Goal: Task Accomplishment & Management: Use online tool/utility

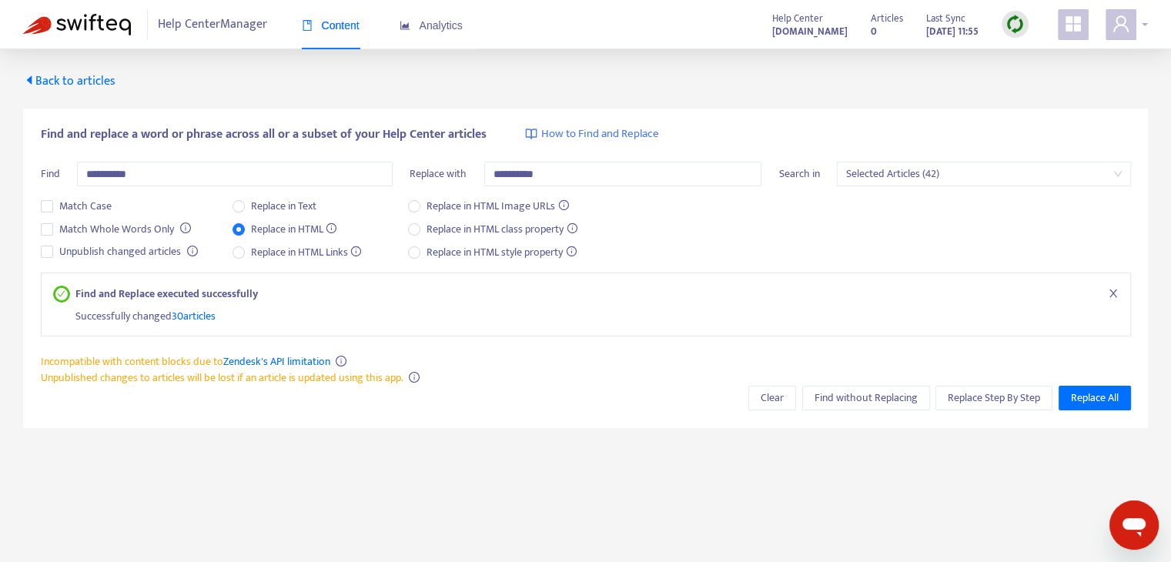
click at [1141, 18] on div at bounding box center [1127, 24] width 42 height 31
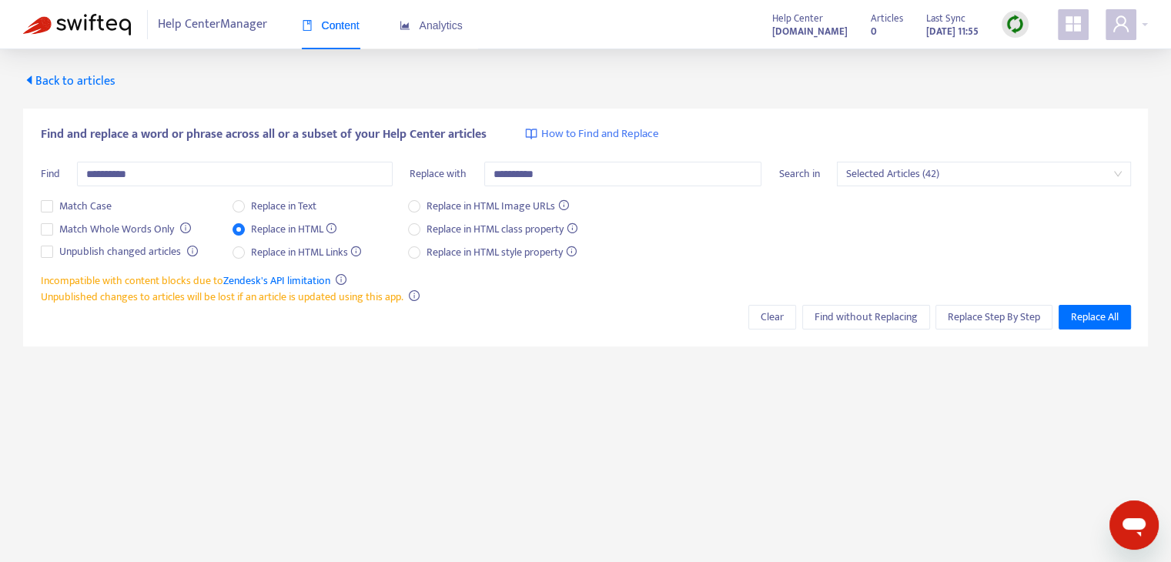
click at [86, 81] on span "Back to articles" at bounding box center [69, 81] width 92 height 21
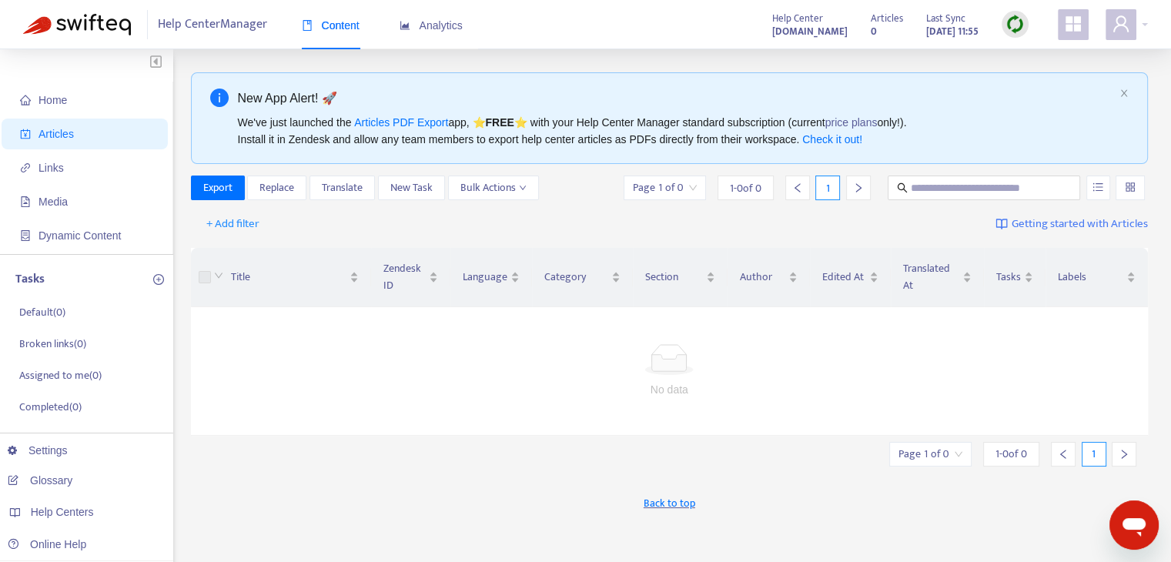
click at [1151, 25] on div "Help Center Manager Content Analytics Help Center [DOMAIN_NAME] Articles 0 Last…" at bounding box center [585, 24] width 1171 height 49
click at [1148, 25] on div "Help Center Manager Content Analytics Help Center [DOMAIN_NAME] Articles 0 Last…" at bounding box center [585, 24] width 1171 height 49
click at [1146, 21] on div at bounding box center [1127, 24] width 42 height 31
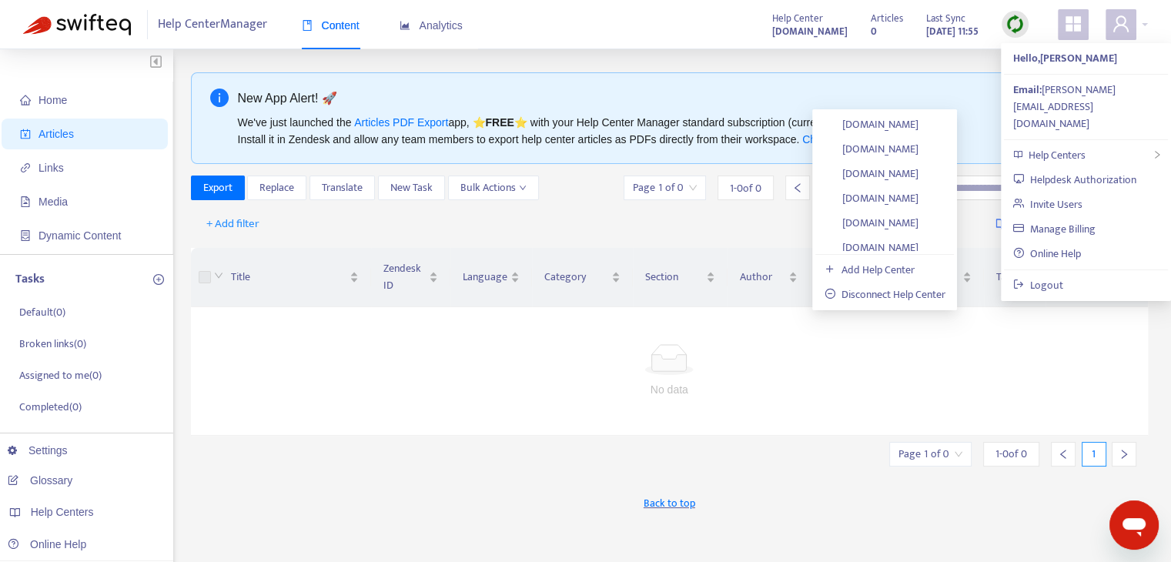
scroll to position [804, 0]
click at [919, 159] on link "[DOMAIN_NAME]" at bounding box center [872, 158] width 94 height 18
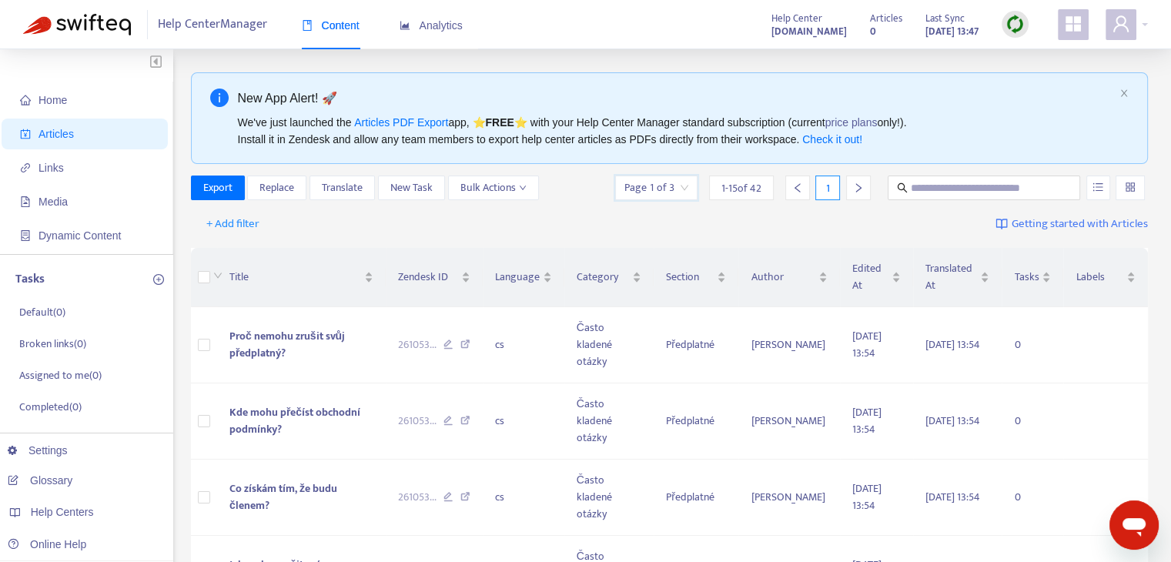
click at [672, 184] on input "search" at bounding box center [657, 187] width 64 height 23
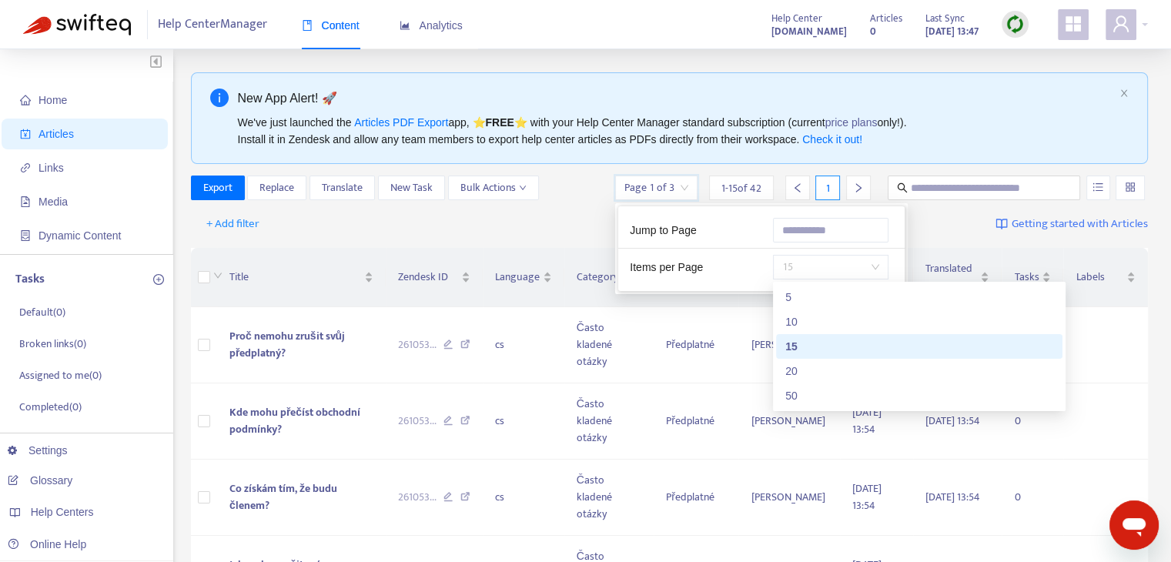
click at [836, 266] on span "15" at bounding box center [831, 267] width 97 height 23
click at [850, 390] on div "50" at bounding box center [920, 395] width 268 height 17
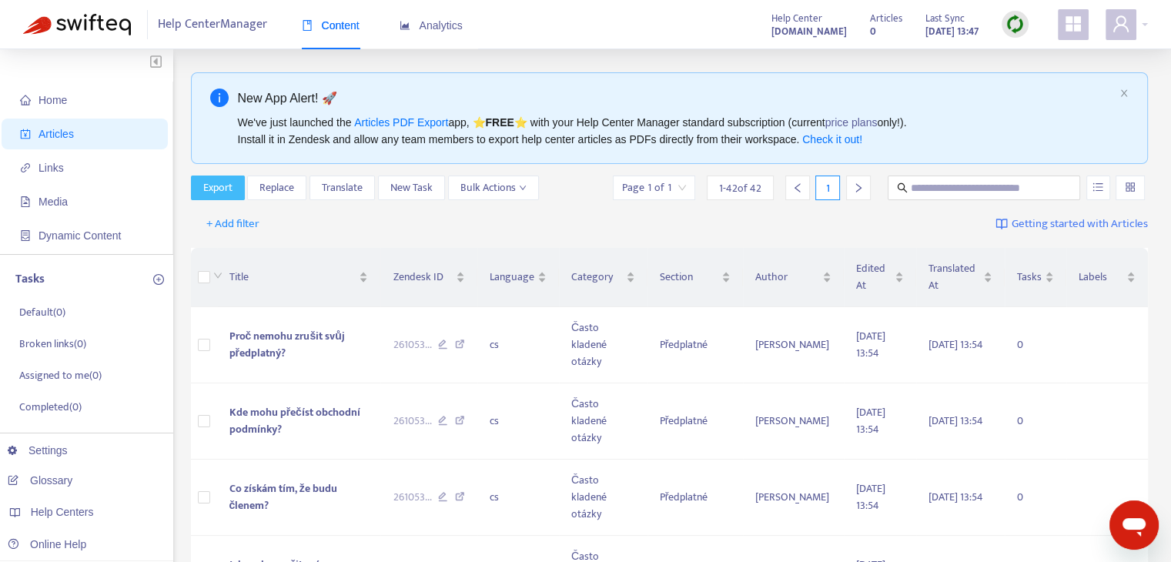
click at [236, 191] on button "Export" at bounding box center [218, 188] width 54 height 25
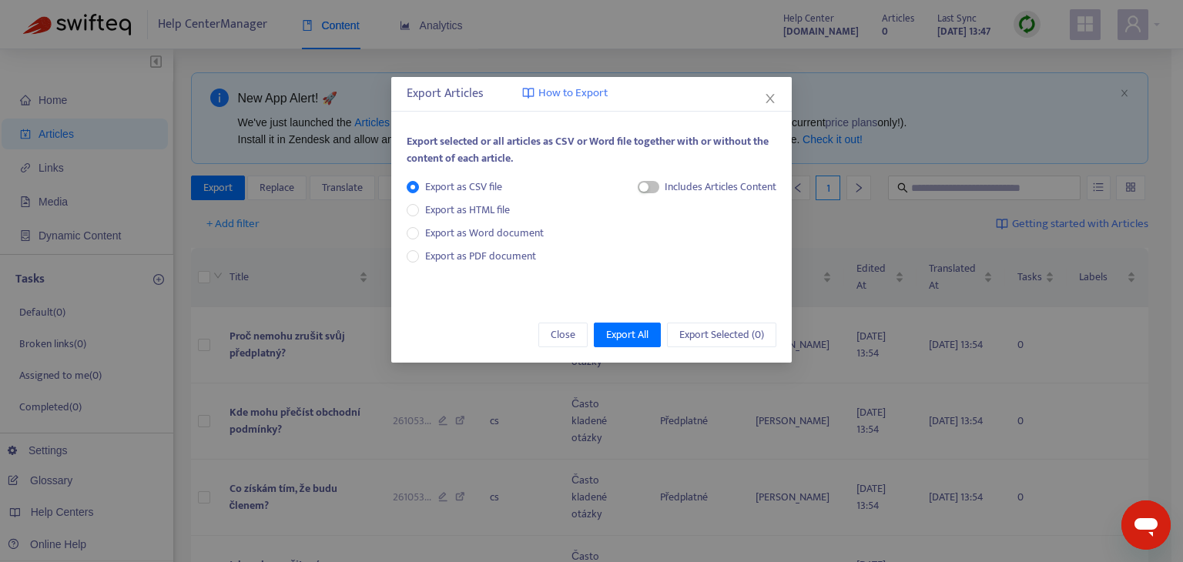
click at [304, 258] on div "Export Articles How to Export Export selected or all articles as CSV or Word fi…" at bounding box center [591, 281] width 1183 height 562
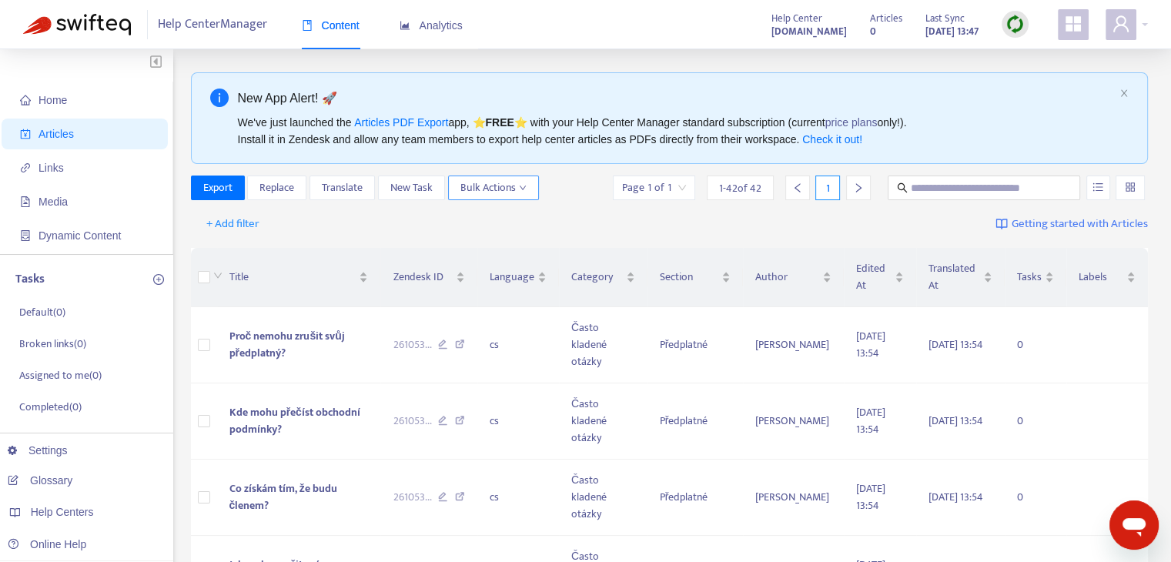
click at [520, 179] on span "Bulk Actions" at bounding box center [494, 187] width 66 height 17
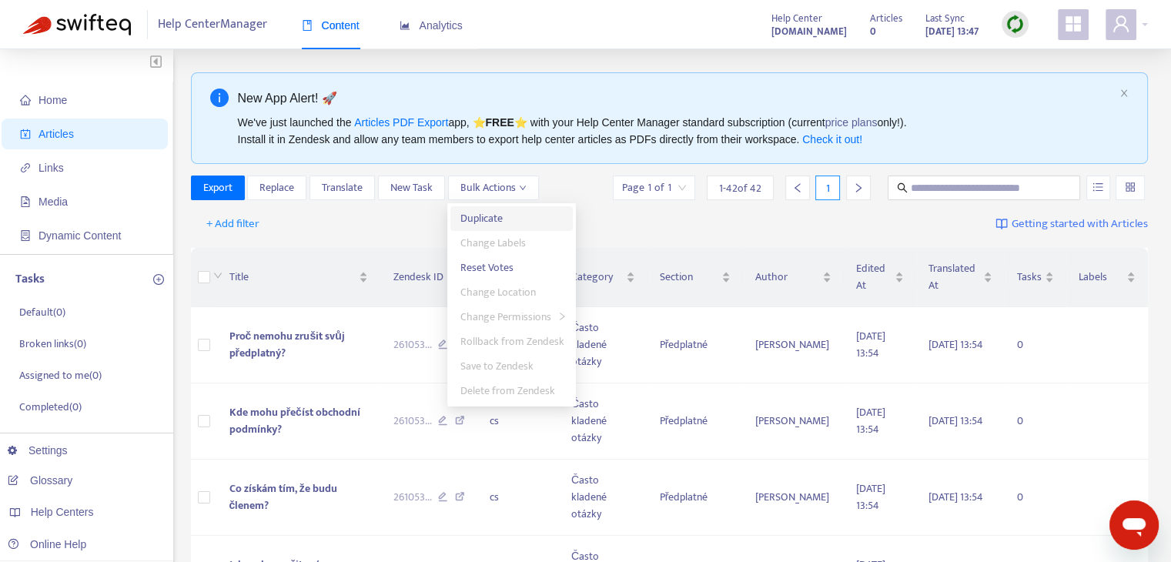
click at [525, 220] on span "Duplicate" at bounding box center [512, 218] width 104 height 17
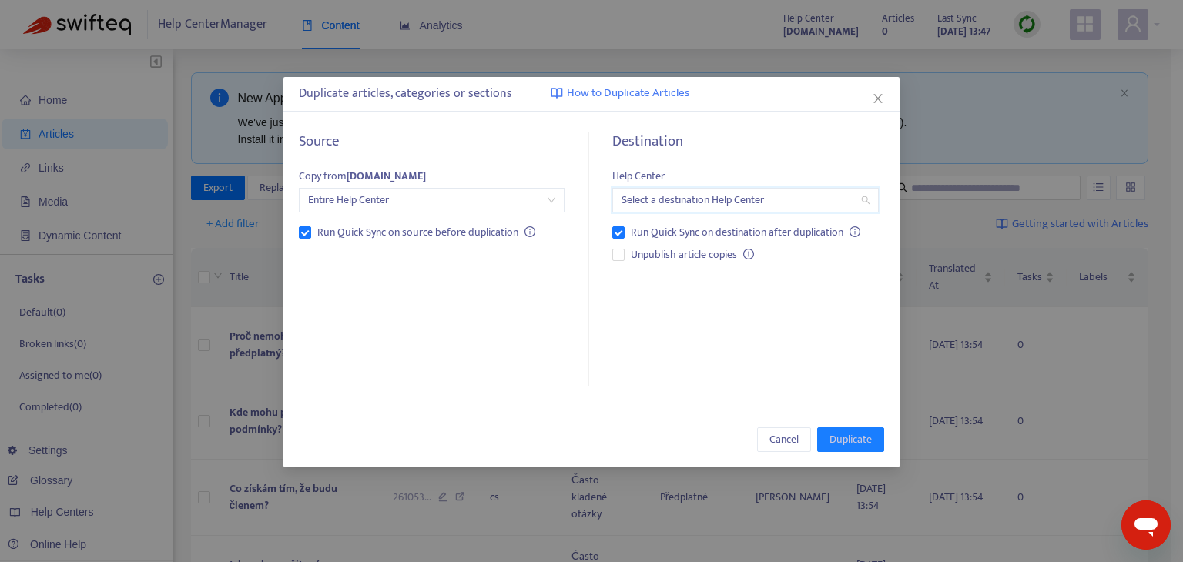
click at [724, 203] on input "search" at bounding box center [745, 200] width 247 height 23
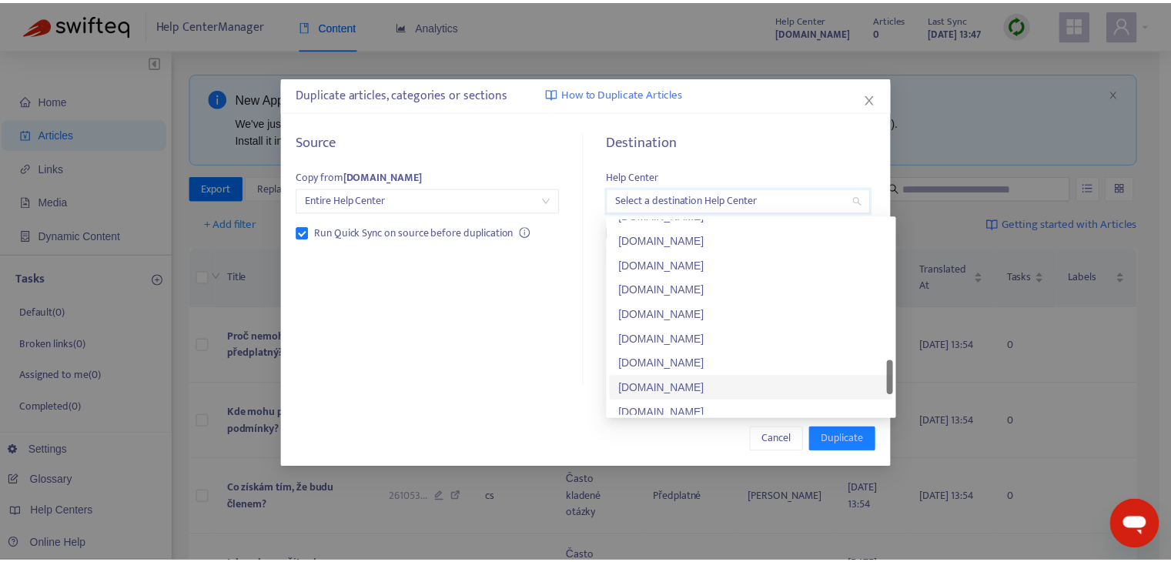
scroll to position [1183, 0]
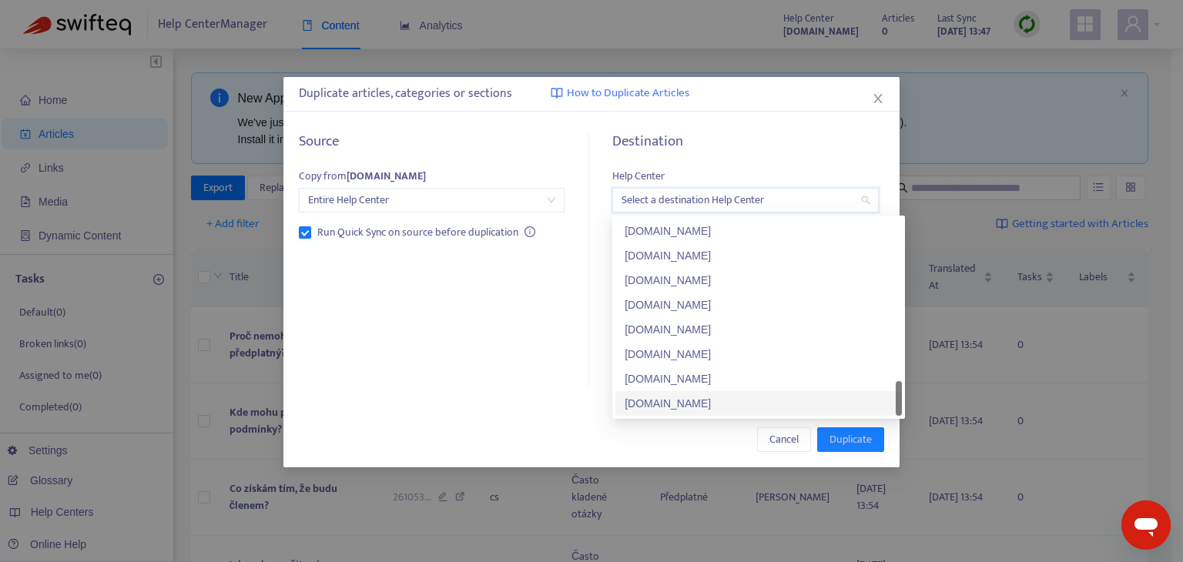
click at [706, 399] on div "[DOMAIN_NAME]" at bounding box center [759, 403] width 268 height 17
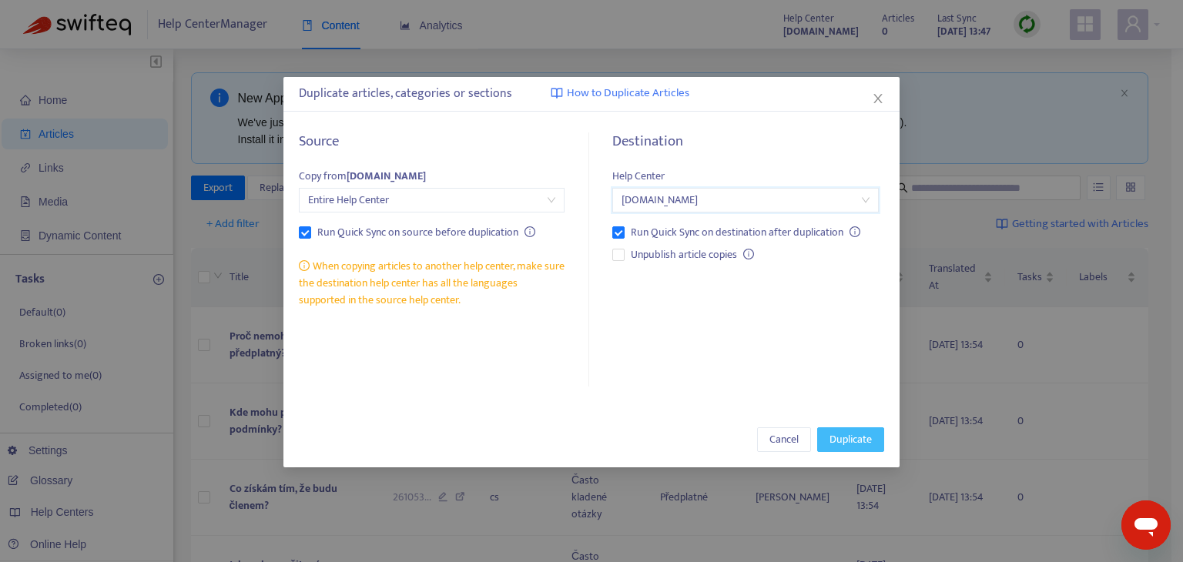
click at [861, 439] on span "Duplicate" at bounding box center [851, 439] width 42 height 17
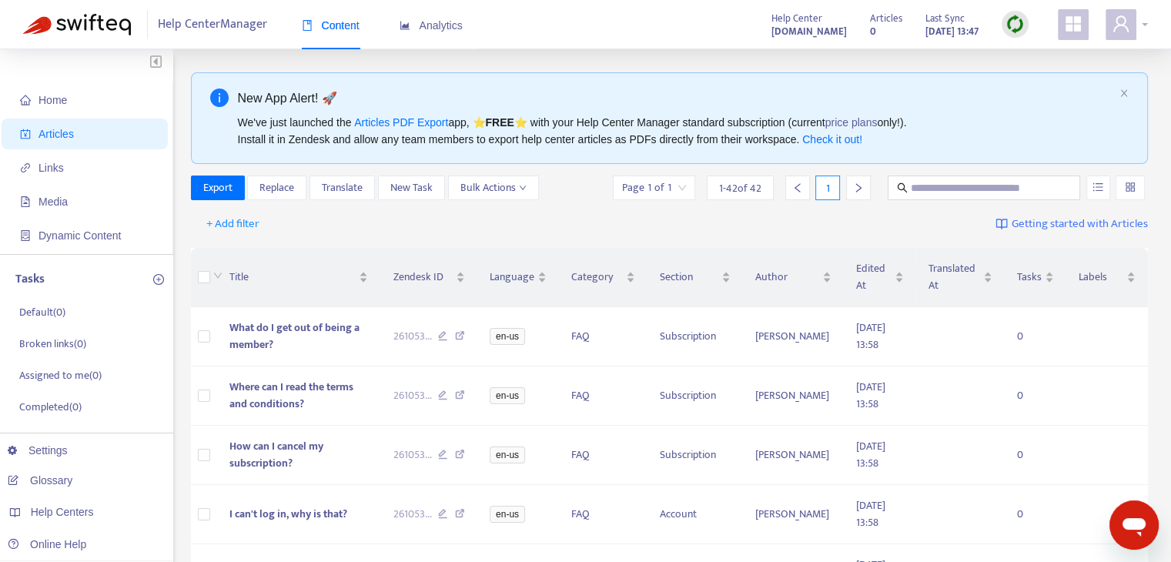
click at [1147, 24] on div at bounding box center [1127, 24] width 42 height 31
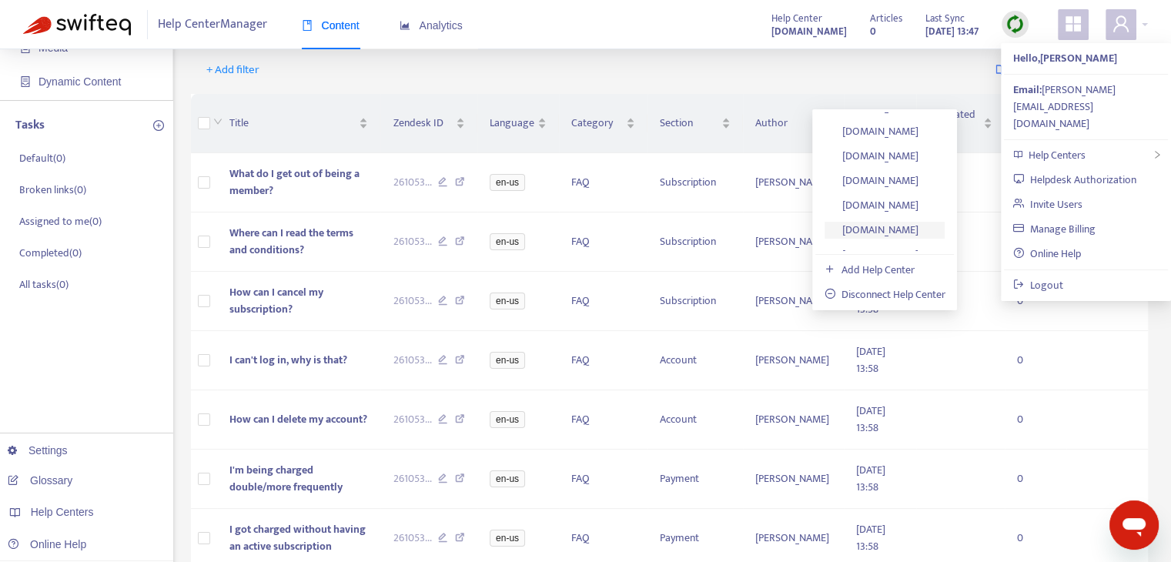
scroll to position [1266, 0]
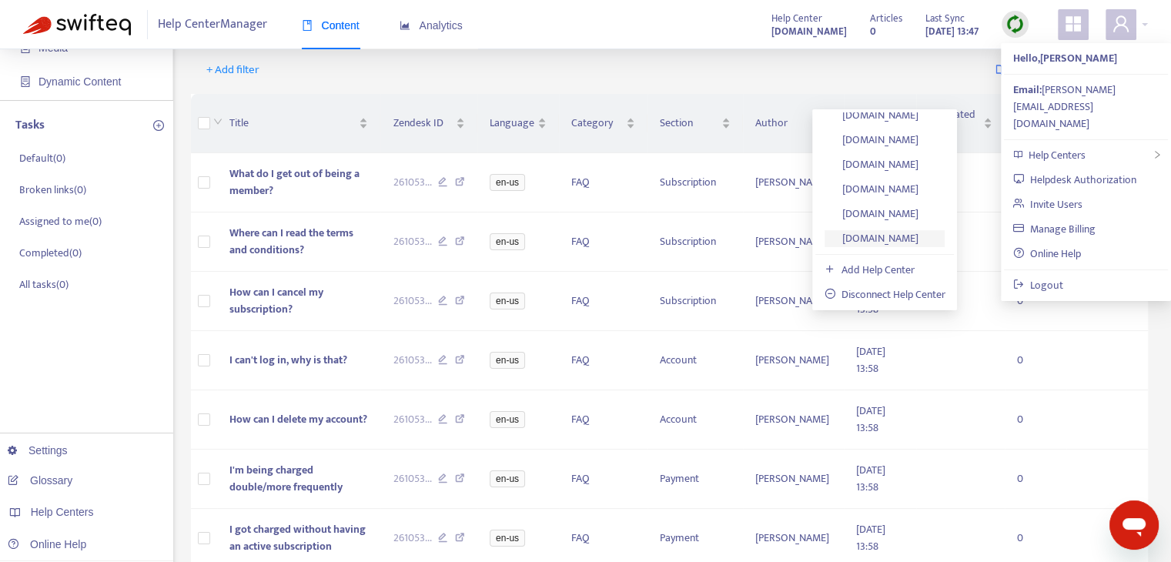
click at [919, 236] on link "[DOMAIN_NAME]" at bounding box center [872, 239] width 94 height 18
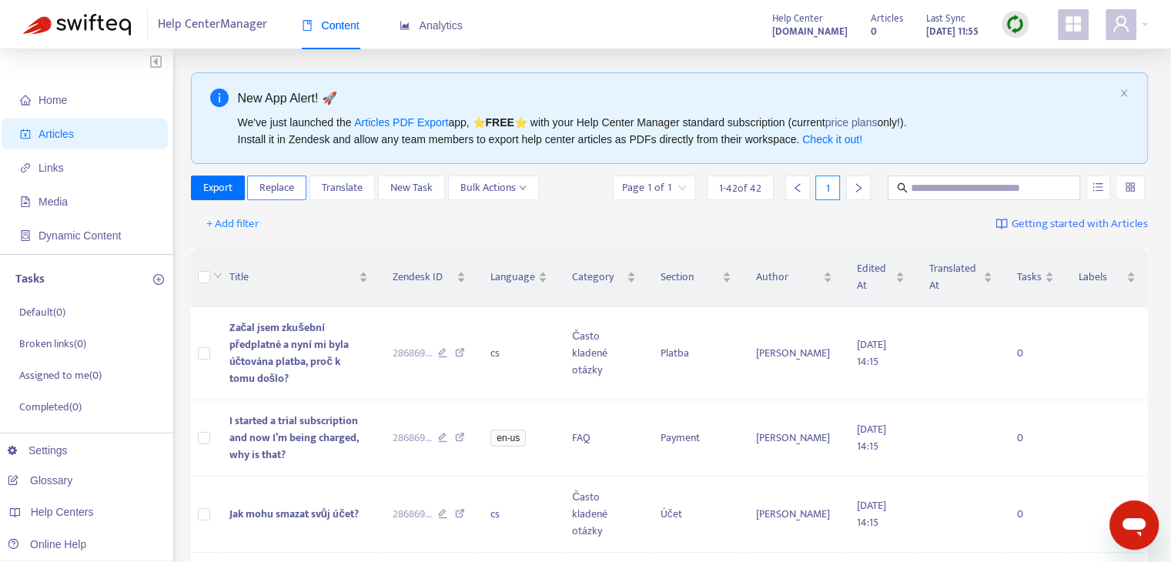
click at [296, 192] on button "Replace" at bounding box center [276, 188] width 59 height 25
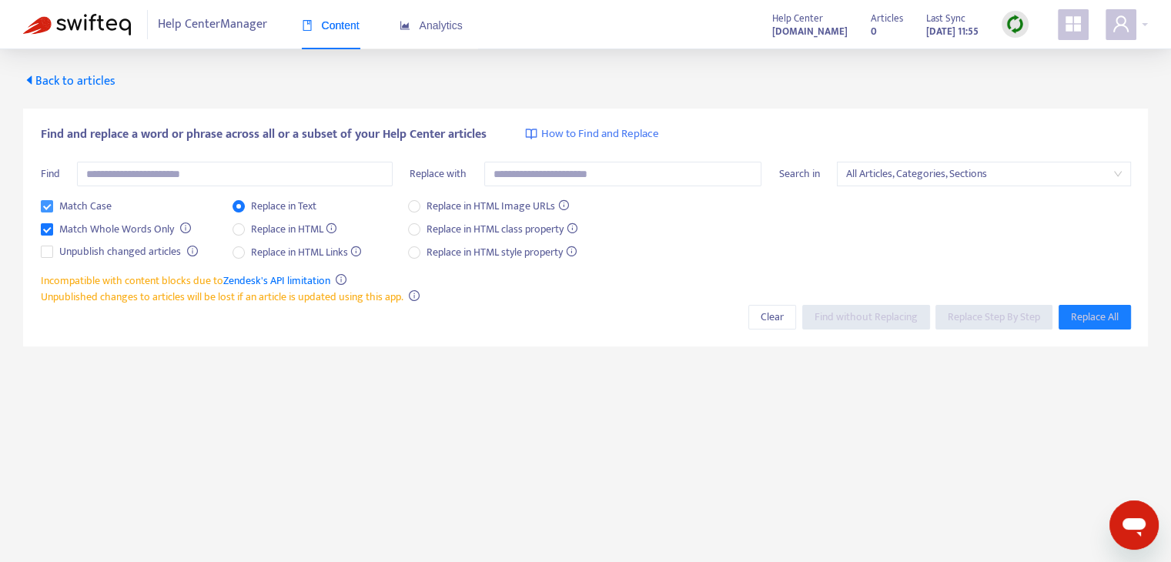
click at [105, 205] on span "Match Case" at bounding box center [85, 206] width 65 height 17
click at [116, 227] on span "Match Whole Words Only" at bounding box center [116, 229] width 127 height 17
click at [280, 226] on span "Replace in HTML" at bounding box center [294, 229] width 99 height 17
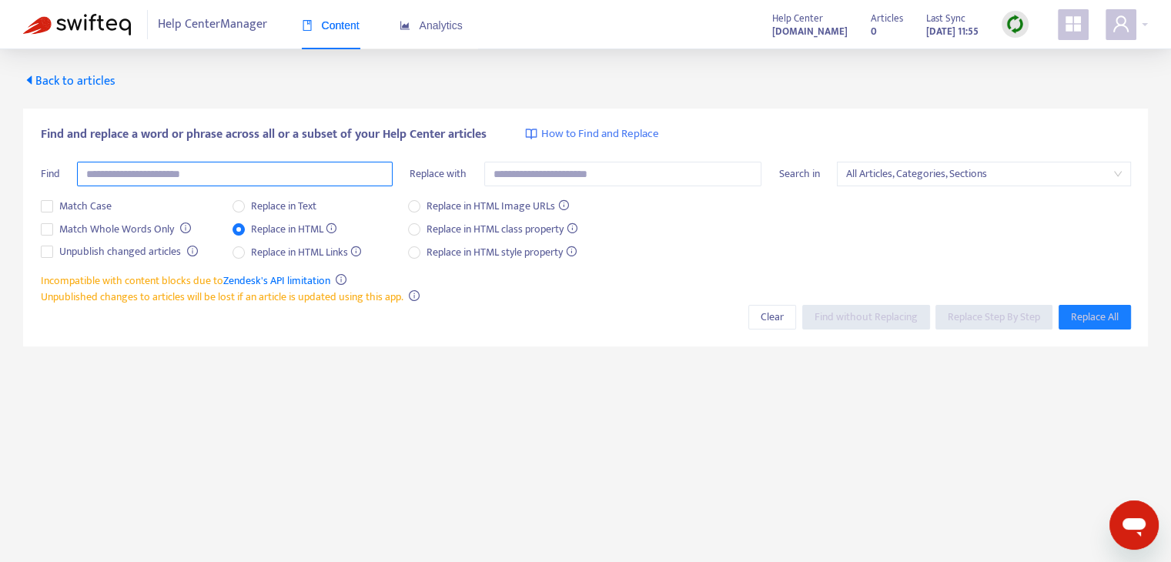
click at [286, 176] on input "text" at bounding box center [235, 174] width 316 height 25
type input "**********"
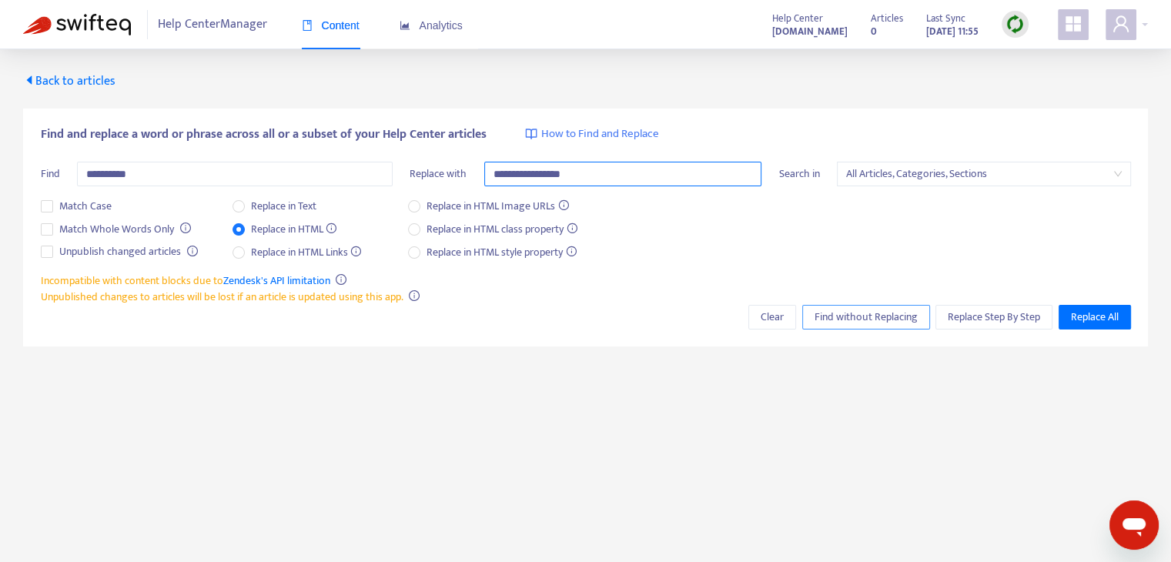
type input "**********"
click at [837, 317] on span "Find without Replacing" at bounding box center [866, 317] width 103 height 17
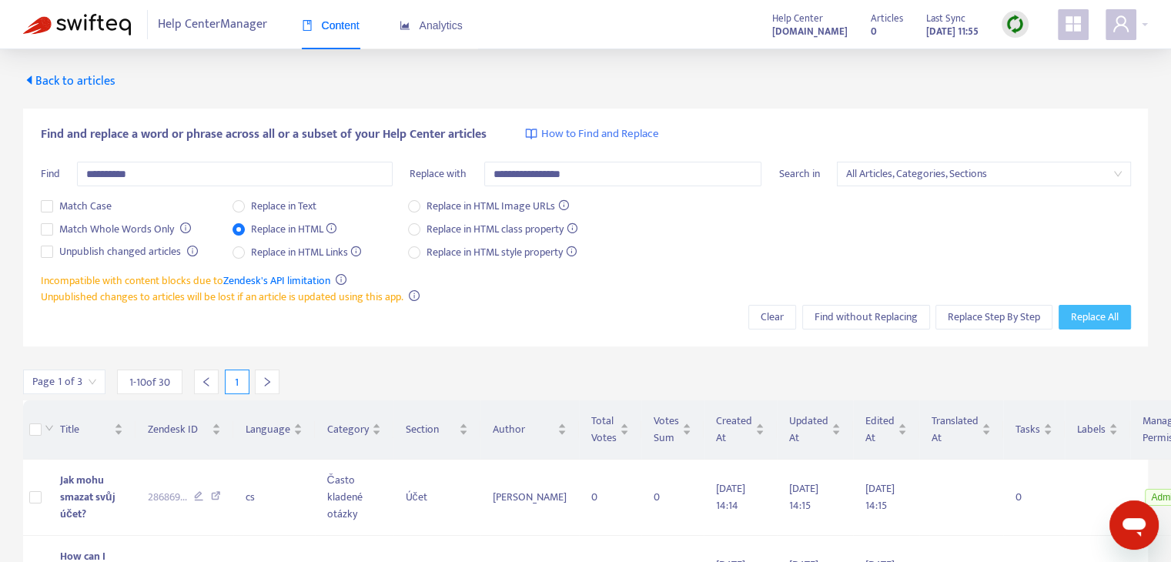
click at [1079, 317] on span "Replace All" at bounding box center [1095, 317] width 48 height 17
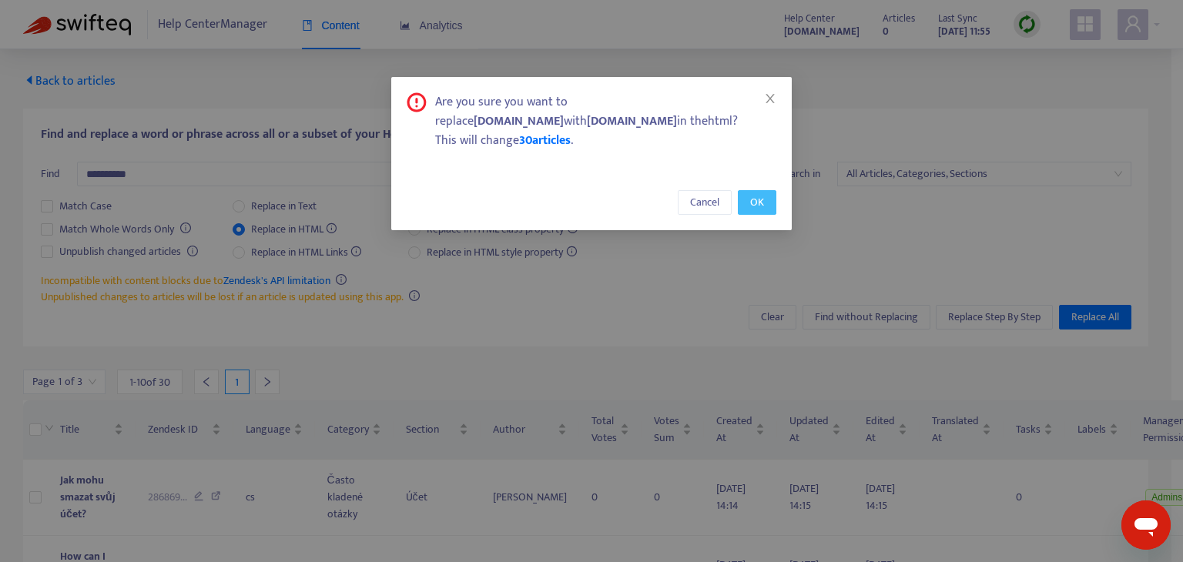
click at [760, 204] on span "OK" at bounding box center [757, 202] width 14 height 17
